Goal: Task Accomplishment & Management: Use online tool/utility

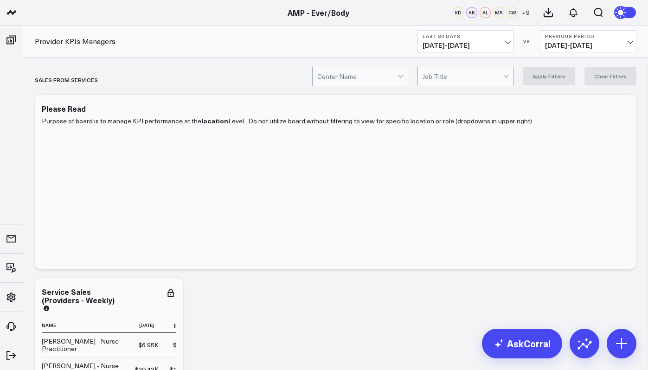
click at [487, 41] on button "Last 30 Days [DATE] - [DATE]" at bounding box center [465, 41] width 96 height 22
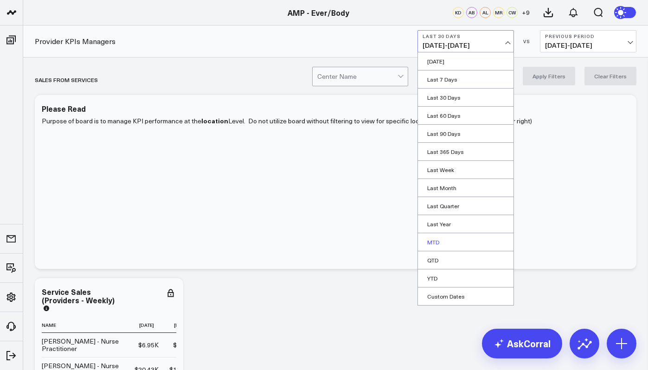
click at [433, 240] on link "MTD" at bounding box center [466, 242] width 96 height 18
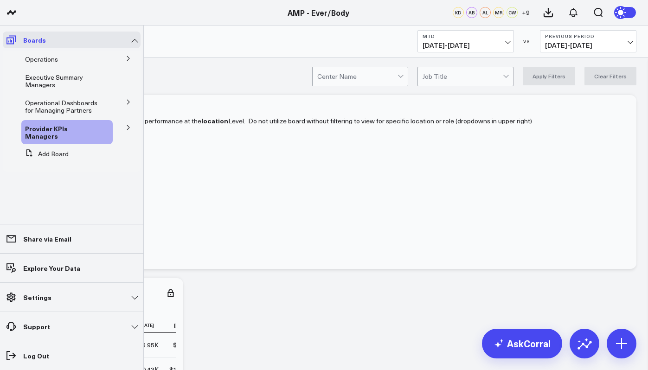
click at [6, 45] on span at bounding box center [11, 40] width 17 height 17
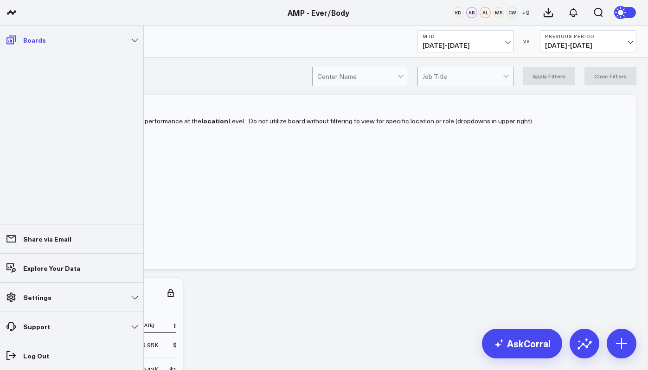
click at [12, 41] on icon at bounding box center [10, 40] width 9 height 9
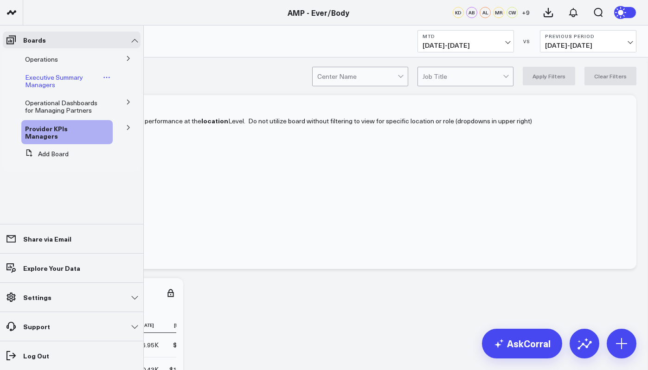
click at [33, 79] on span "Executive Summary Managers" at bounding box center [54, 81] width 58 height 16
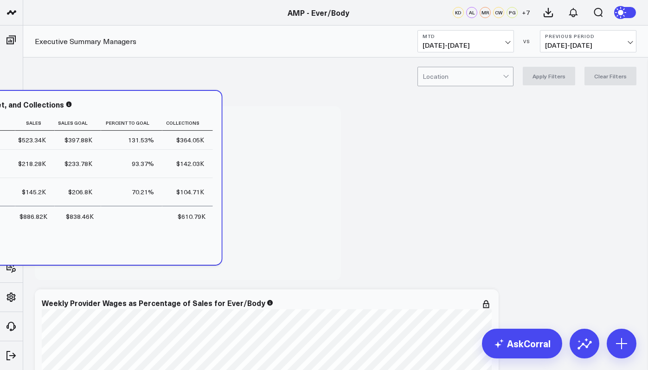
drag, startPoint x: 331, startPoint y: 217, endPoint x: 264, endPoint y: 222, distance: 66.5
click at [213, 222] on td "$610.79K" at bounding box center [187, 216] width 51 height 20
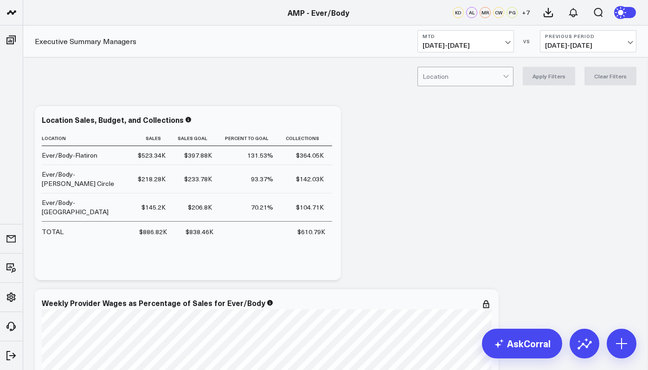
click at [217, 76] on div "Location Apply Filters Clear Filters" at bounding box center [335, 75] width 625 height 37
click at [328, 125] on icon at bounding box center [328, 125] width 2 height 2
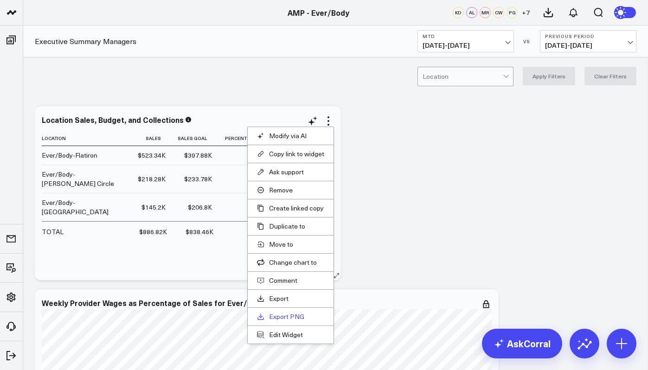
click at [280, 318] on link "Export PNG" at bounding box center [290, 317] width 67 height 8
